Goal: Contribute content: Contribute content

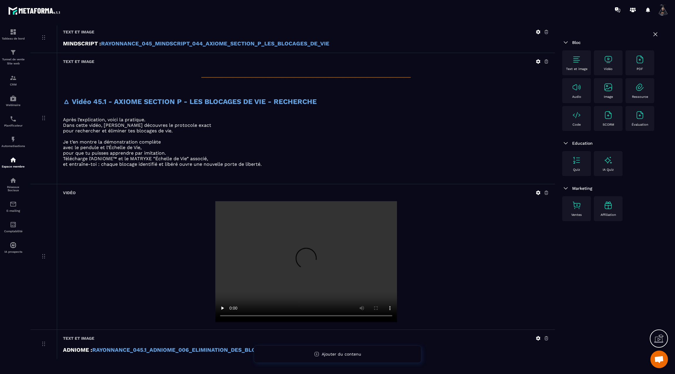
scroll to position [390, 0]
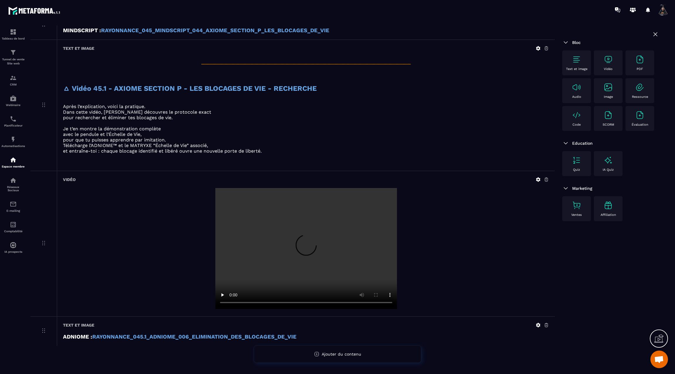
click at [574, 62] on img at bounding box center [576, 59] width 9 height 9
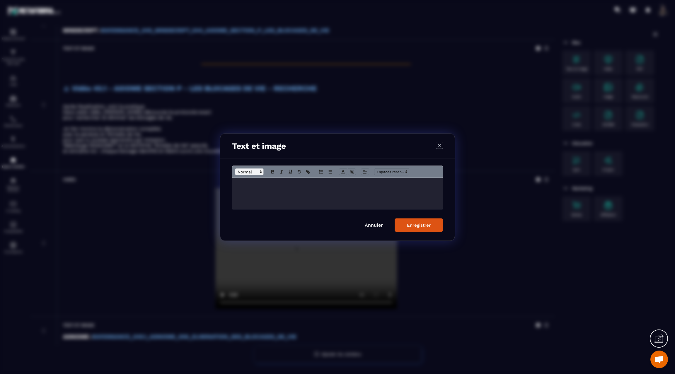
click at [246, 172] on span "Modal window" at bounding box center [249, 171] width 29 height 7
click at [248, 200] on span "Modal window" at bounding box center [256, 202] width 43 height 8
click at [275, 170] on icon "Modal window" at bounding box center [272, 171] width 5 height 5
click at [297, 184] on h3 "**********" at bounding box center [338, 184] width 202 height 6
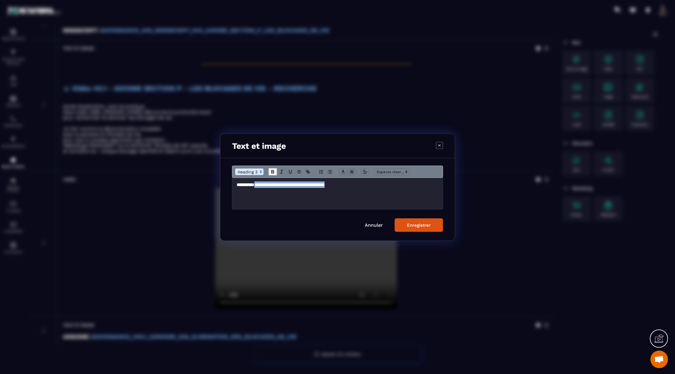
click at [272, 169] on icon "Modal window" at bounding box center [272, 171] width 5 height 5
click at [342, 171] on polyline "Modal window" at bounding box center [343, 171] width 2 height 2
click at [374, 190] on span "Modal window" at bounding box center [373, 190] width 5 height 5
click at [308, 171] on icon "Modal window" at bounding box center [307, 171] width 5 height 5
type input "**********"
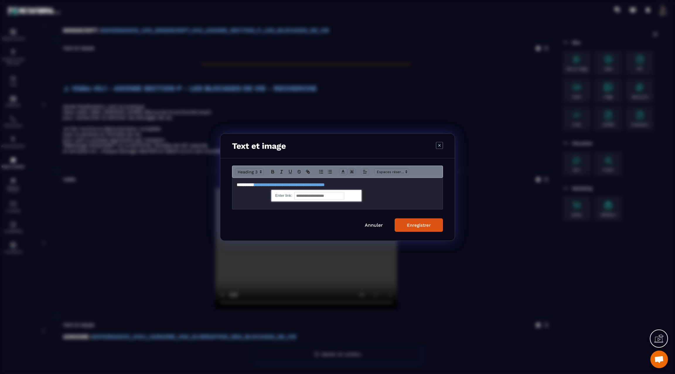
paste input "**********"
type input "**********"
click at [354, 194] on link "Modal window" at bounding box center [350, 195] width 13 height 4
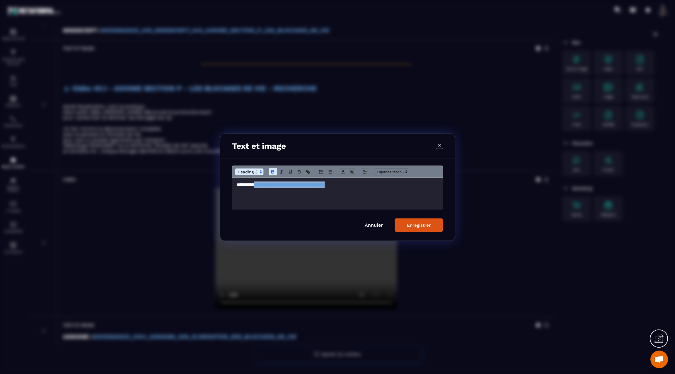
click at [410, 225] on div "Enregistrer" at bounding box center [419, 224] width 24 height 5
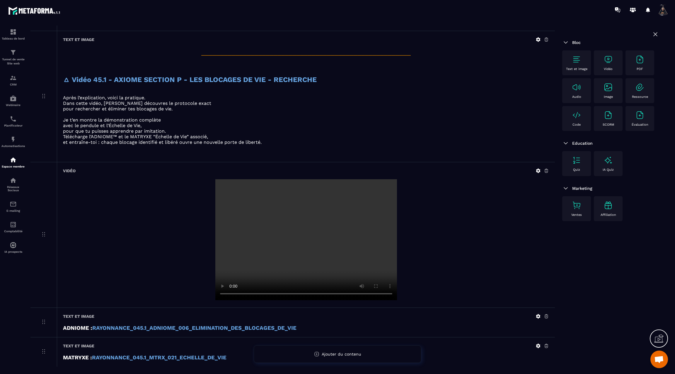
scroll to position [407, 0]
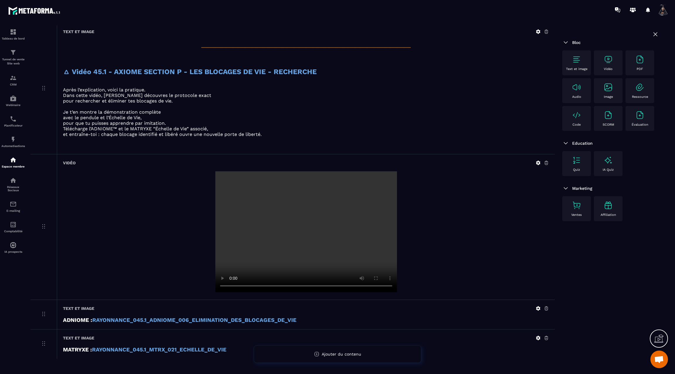
click at [538, 29] on icon at bounding box center [538, 31] width 5 height 5
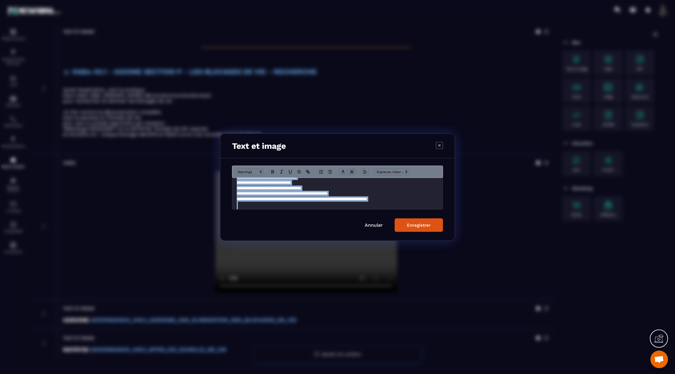
scroll to position [89, 0]
drag, startPoint x: 245, startPoint y: 186, endPoint x: 283, endPoint y: 229, distance: 57.3
click at [283, 229] on form "**********" at bounding box center [337, 199] width 211 height 66
copy div "**********"
click at [424, 224] on div "Enregistrer" at bounding box center [419, 224] width 24 height 5
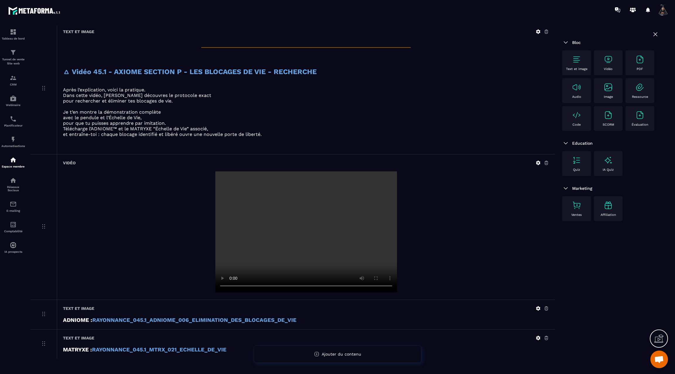
scroll to position [420, 0]
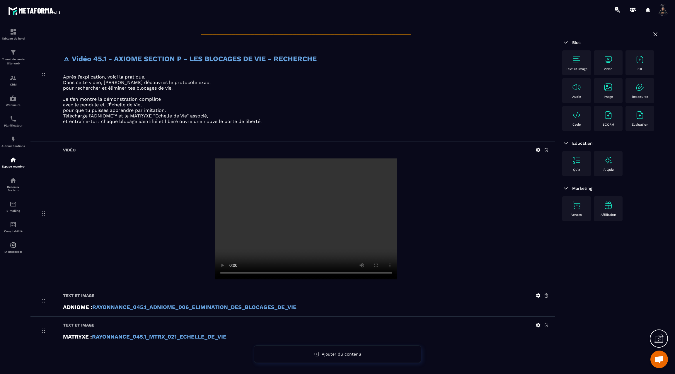
click at [538, 293] on icon at bounding box center [538, 295] width 4 height 4
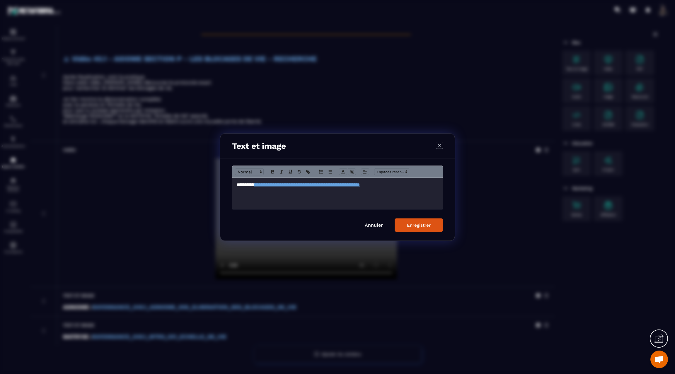
click at [433, 187] on h3 "**********" at bounding box center [338, 184] width 202 height 6
copy h3 "**********"
click at [423, 225] on div "Enregistrer" at bounding box center [419, 224] width 24 height 5
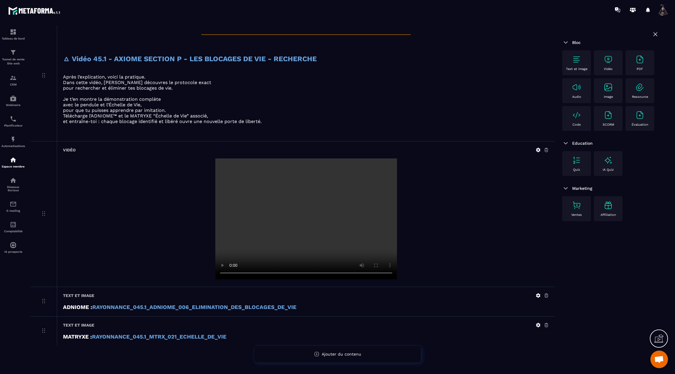
click at [537, 323] on icon at bounding box center [538, 325] width 4 height 4
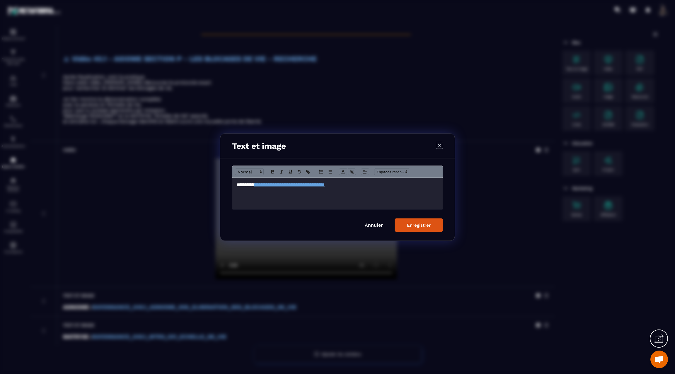
click at [382, 185] on h3 "**********" at bounding box center [338, 184] width 202 height 6
copy h3 "**********"
click at [423, 223] on div "Enregistrer" at bounding box center [419, 224] width 24 height 5
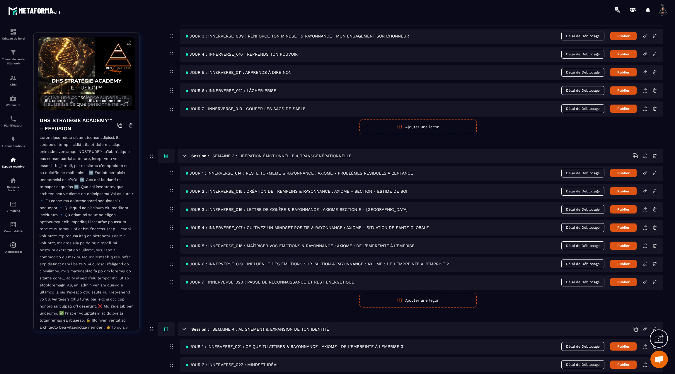
scroll to position [336, 0]
click at [645, 262] on icon at bounding box center [644, 264] width 5 height 5
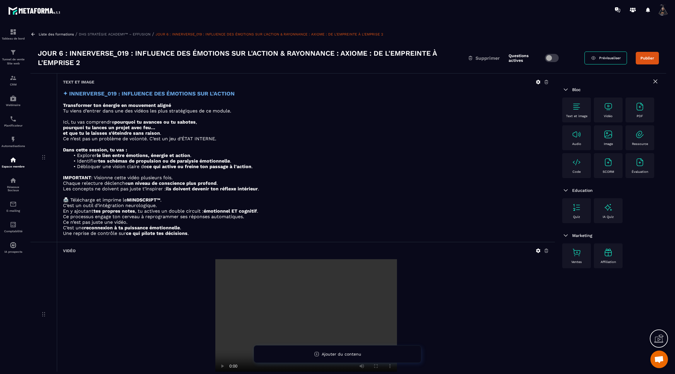
click at [33, 34] on icon at bounding box center [32, 34] width 5 height 5
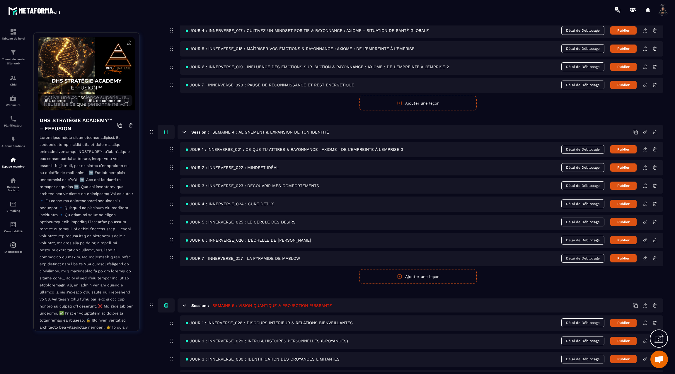
scroll to position [550, 0]
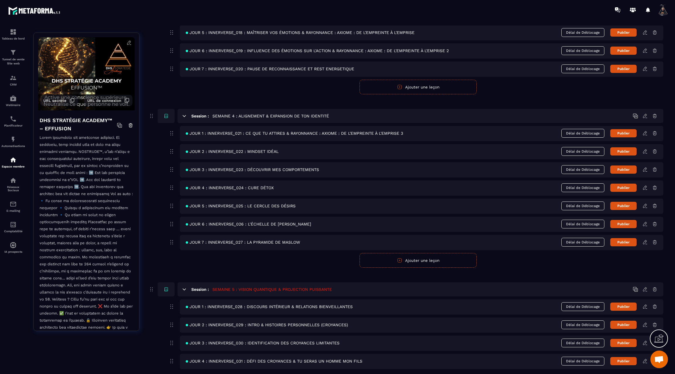
click at [645, 131] on icon at bounding box center [644, 133] width 5 height 5
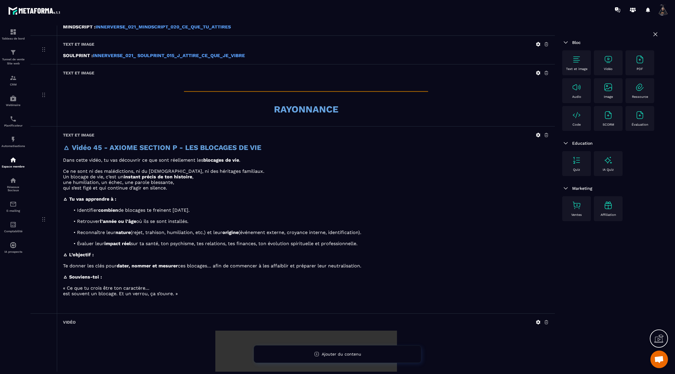
scroll to position [308, 0]
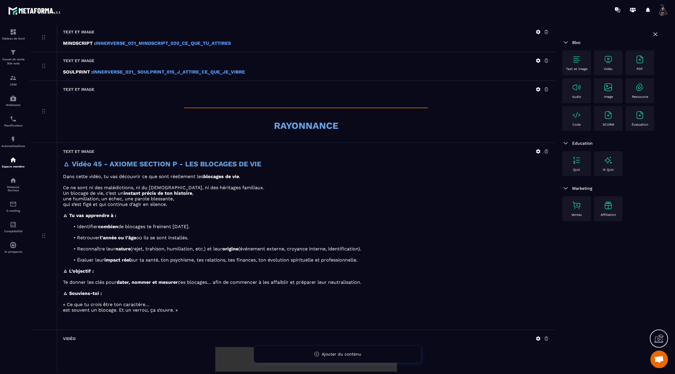
click at [581, 57] on div "Text et image" at bounding box center [576, 63] width 23 height 16
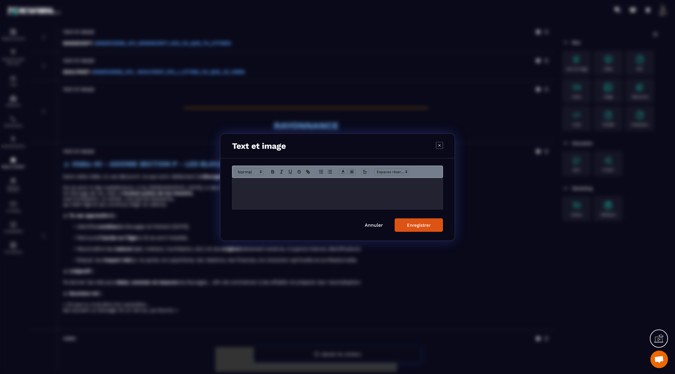
click at [308, 186] on p "Modal window" at bounding box center [338, 183] width 202 height 5
click at [415, 224] on div "Enregistrer" at bounding box center [419, 224] width 24 height 5
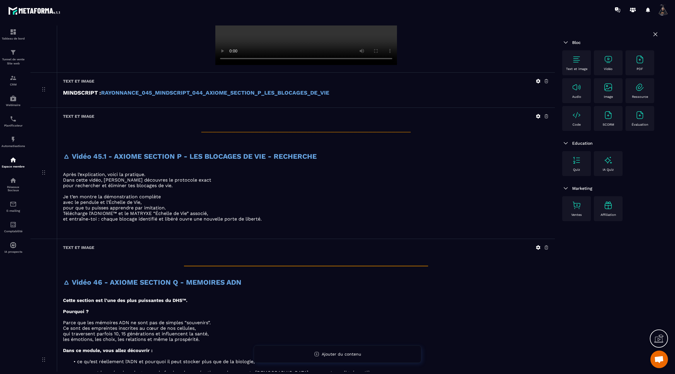
scroll to position [714, 0]
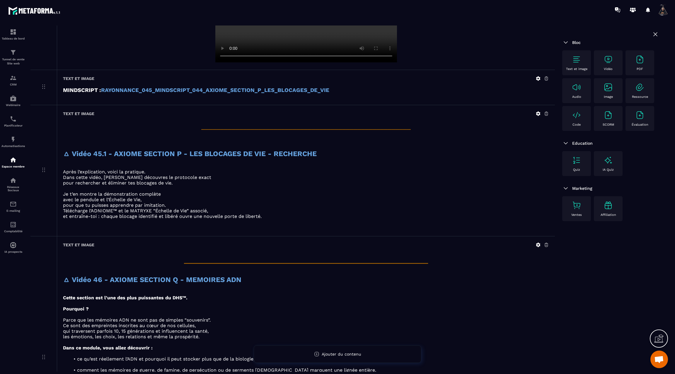
click at [608, 58] on img at bounding box center [608, 59] width 9 height 9
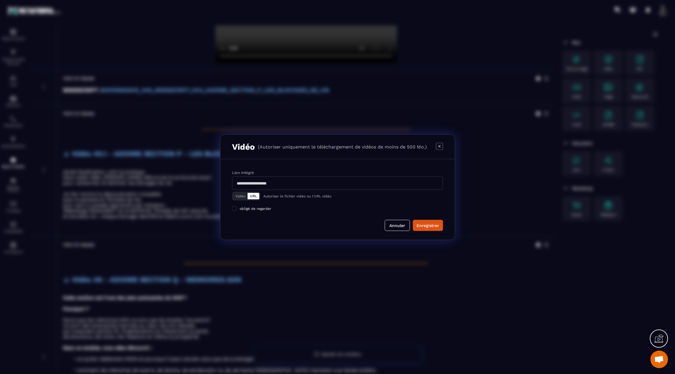
click at [241, 199] on div "Vidéo URL" at bounding box center [246, 196] width 28 height 9
click at [239, 197] on button "Vidéo" at bounding box center [240, 196] width 14 height 6
click at [275, 180] on div "Télécharger un fichier" at bounding box center [338, 183] width 212 height 13
click at [0, 0] on input "Vidéo Télécharger un fichier" at bounding box center [0, 0] width 0 height 0
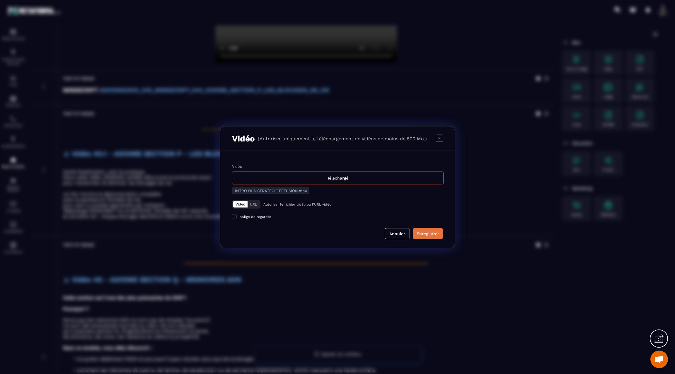
click at [431, 233] on div "Enregistrer" at bounding box center [428, 234] width 23 height 6
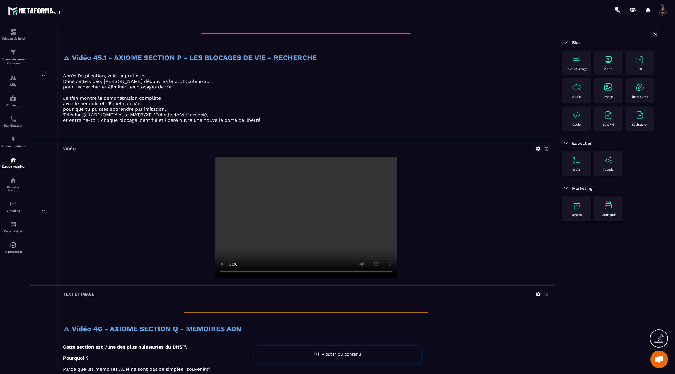
scroll to position [823, 0]
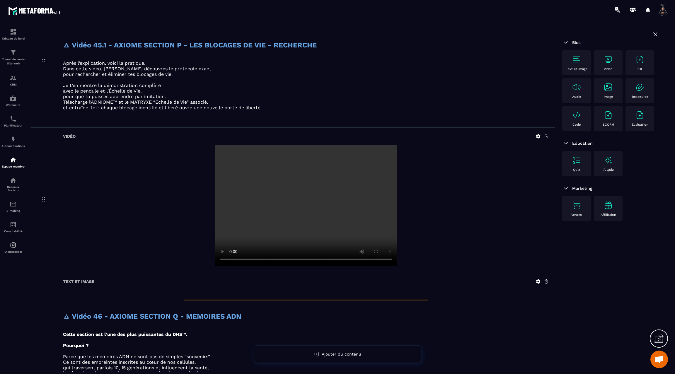
drag, startPoint x: 44, startPoint y: 270, endPoint x: 346, endPoint y: 1, distance: 404.8
click at [576, 61] on img at bounding box center [576, 59] width 9 height 9
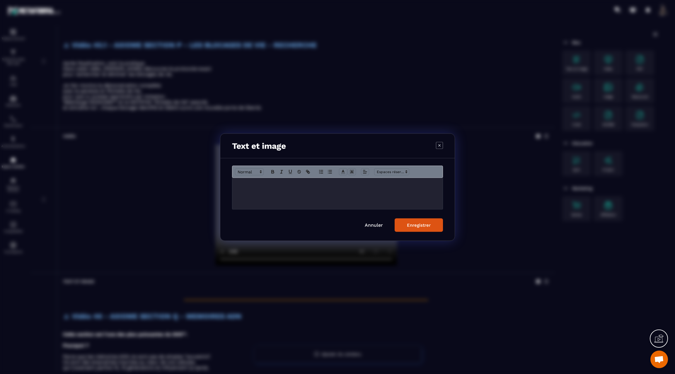
click at [367, 183] on p "Modal window" at bounding box center [338, 183] width 202 height 5
click at [419, 229] on button "Enregistrer" at bounding box center [419, 224] width 48 height 13
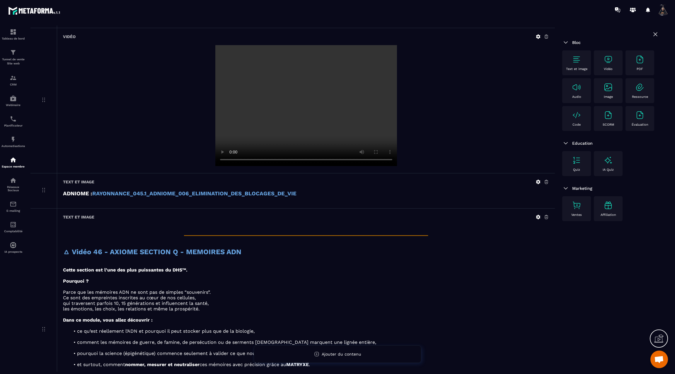
scroll to position [925, 0]
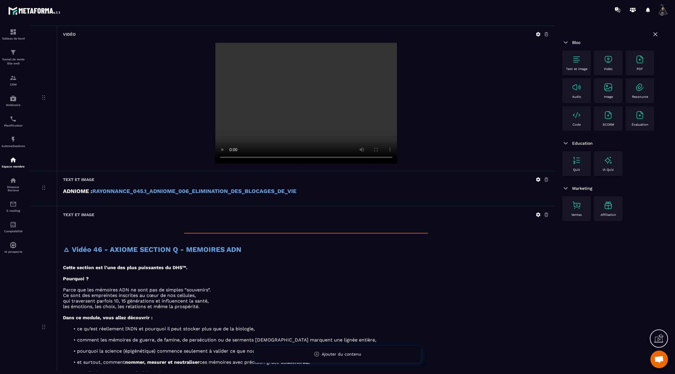
click at [575, 58] on img at bounding box center [576, 59] width 9 height 9
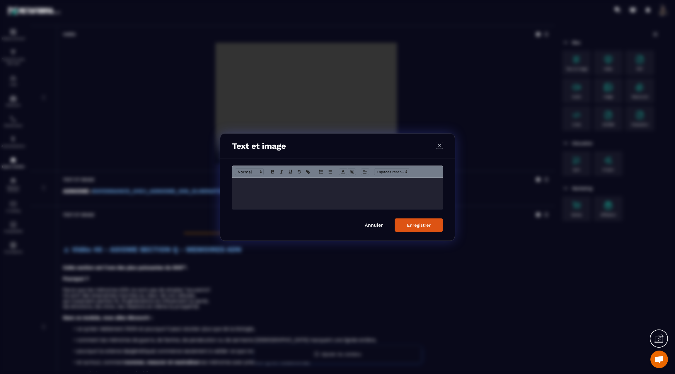
click at [375, 223] on link "Annuler" at bounding box center [374, 225] width 18 height 6
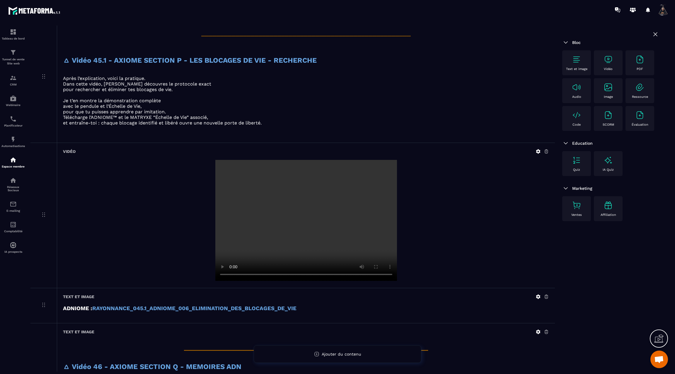
scroll to position [807, 0]
click at [577, 59] on img at bounding box center [576, 59] width 9 height 9
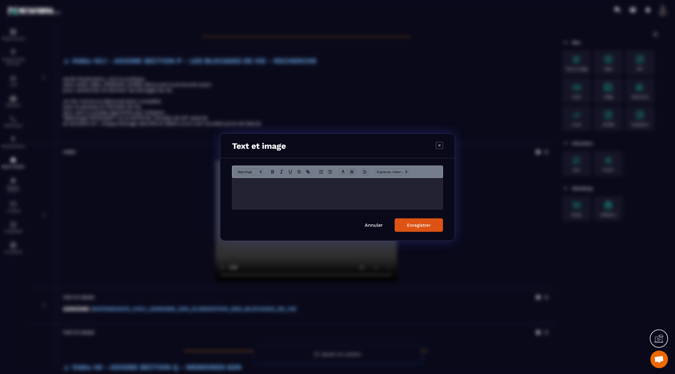
click at [387, 190] on div "Modal window" at bounding box center [337, 193] width 210 height 31
click at [419, 225] on div "Enregistrer" at bounding box center [419, 224] width 24 height 5
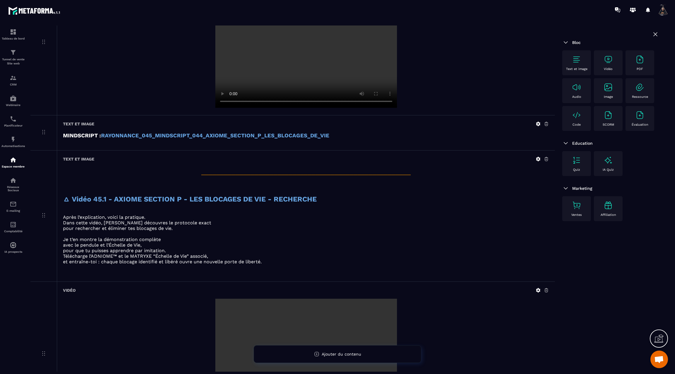
scroll to position [660, 0]
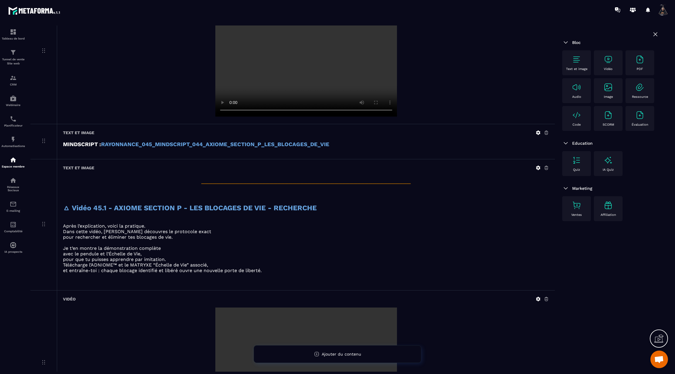
drag, startPoint x: 42, startPoint y: 309, endPoint x: 171, endPoint y: 1, distance: 333.9
